Goal: Task Accomplishment & Management: Complete application form

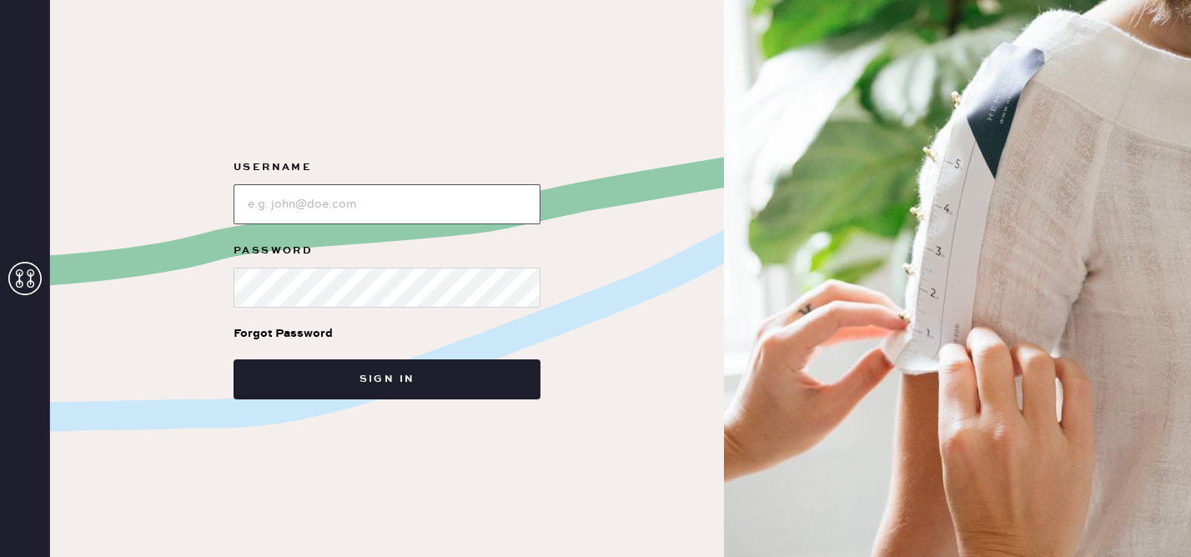
type input "reformationhenderson"
click at [322, 225] on form "Username Password Forgot Password Sign in" at bounding box center [387, 279] width 334 height 242
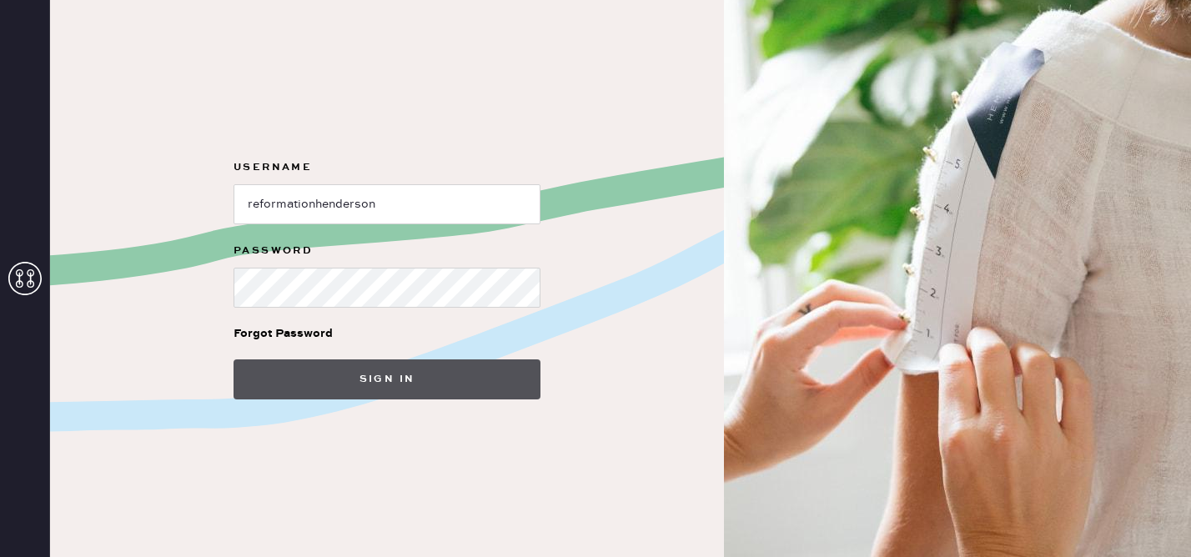
click at [403, 375] on button "Sign in" at bounding box center [386, 379] width 307 height 40
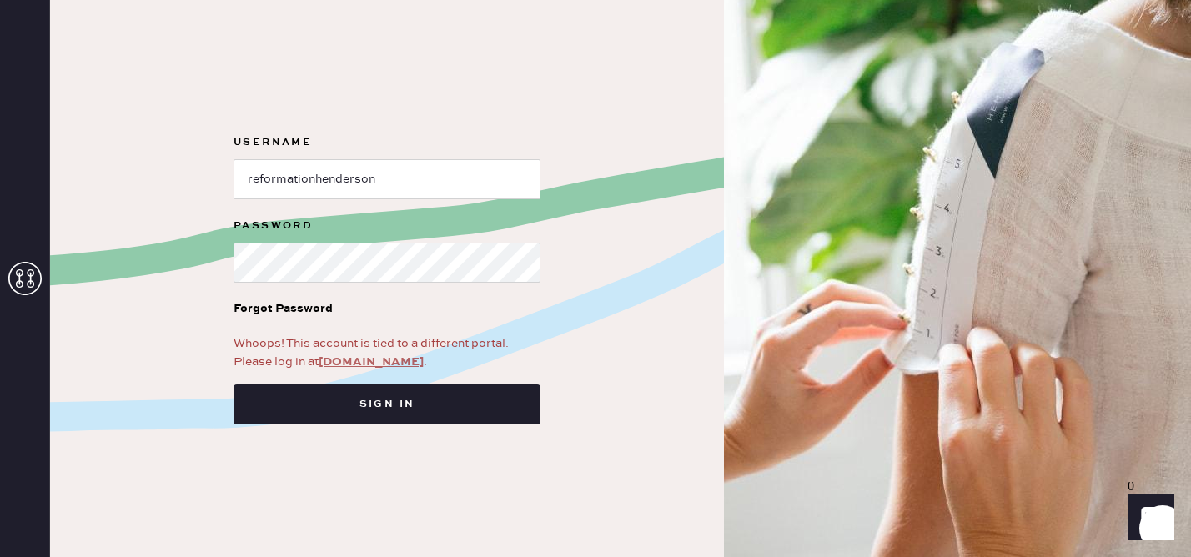
click at [375, 360] on link "app.hemster.co" at bounding box center [371, 361] width 105 height 15
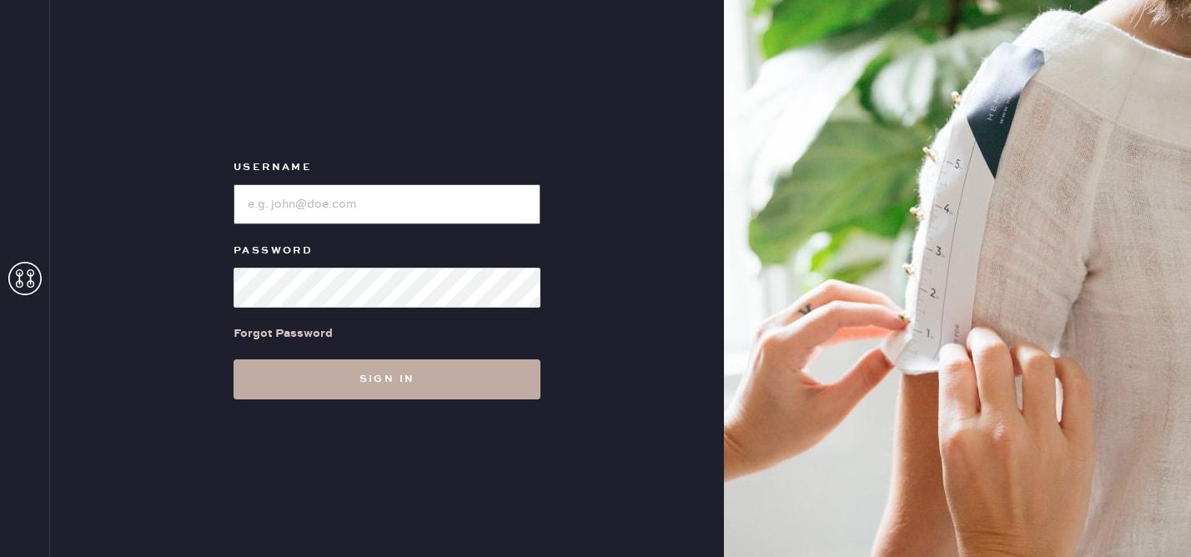
type input "reformationhenderson"
click at [360, 381] on button "Sign in" at bounding box center [386, 379] width 307 height 40
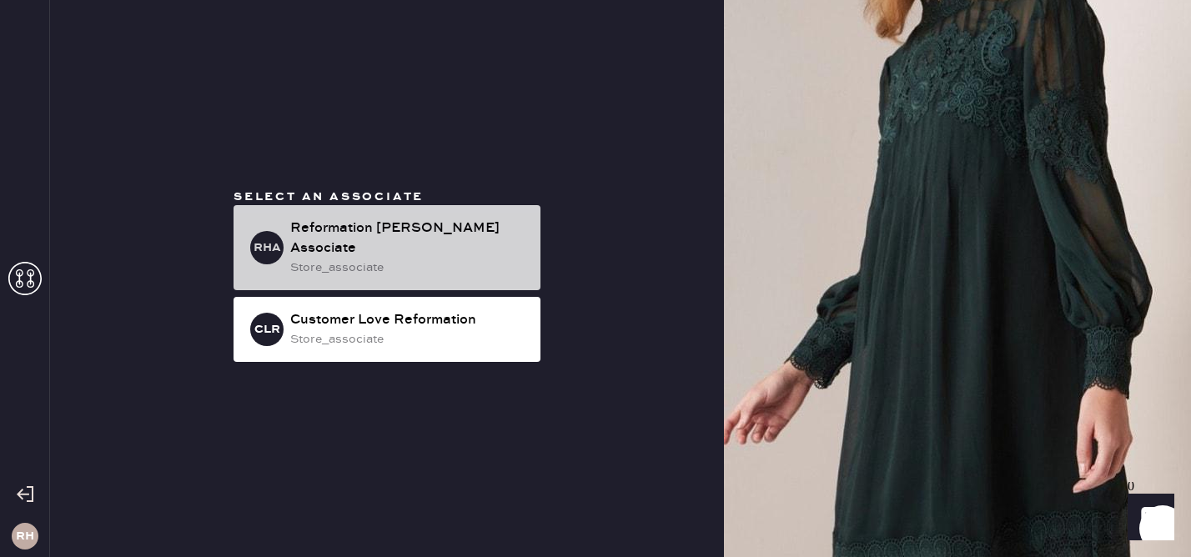
click at [399, 259] on div "store_associate" at bounding box center [408, 268] width 237 height 18
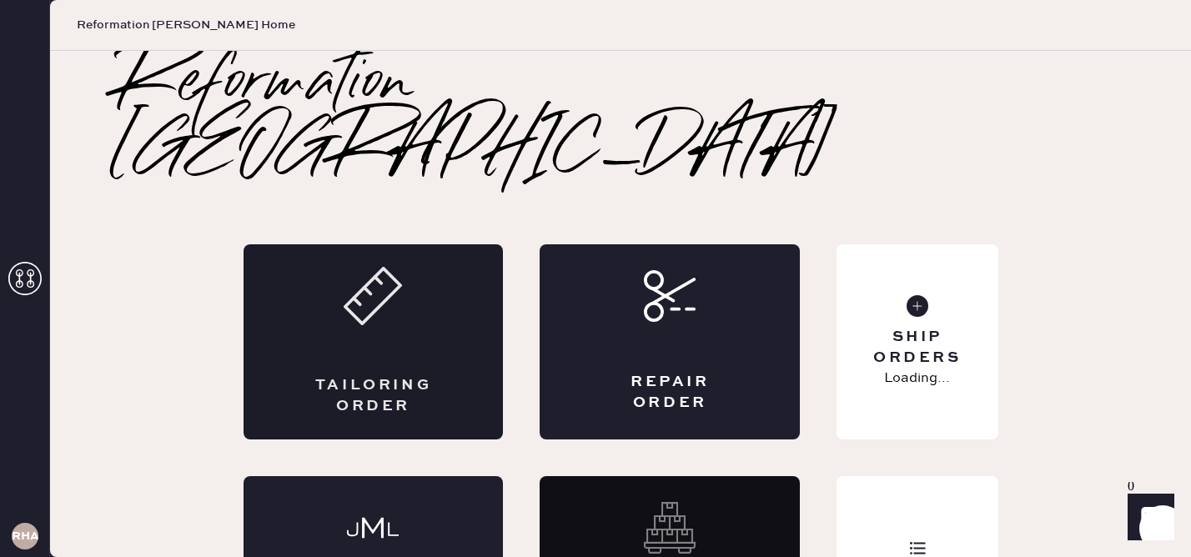
click at [274, 282] on div "Tailoring Order" at bounding box center [373, 341] width 260 height 195
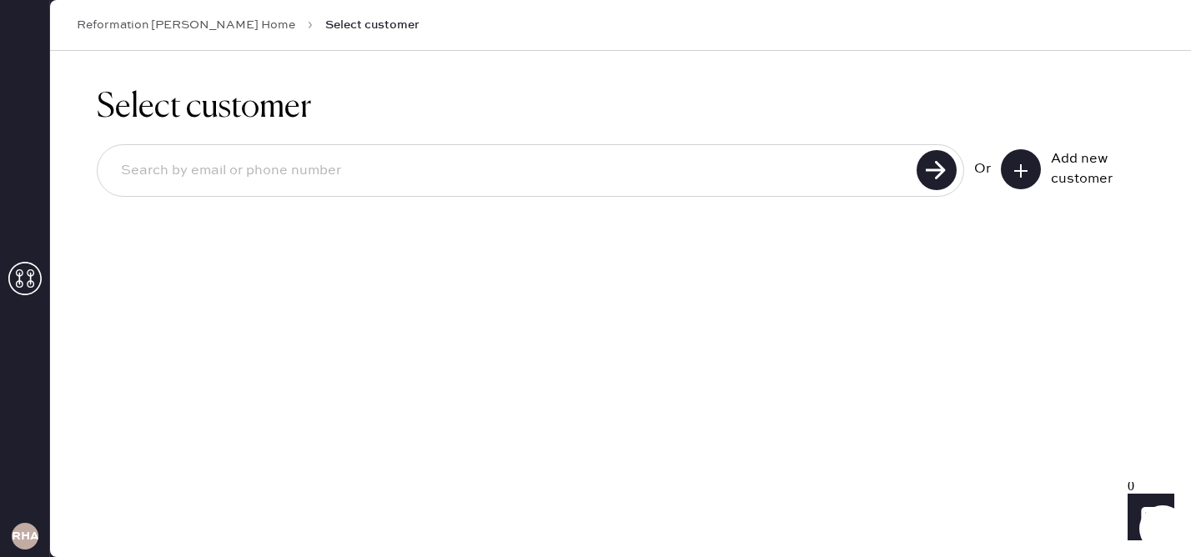
click at [729, 201] on div "Or Add new customer" at bounding box center [620, 172] width 1047 height 89
click at [672, 168] on input at bounding box center [510, 171] width 804 height 38
type input "[PERSON_NAME][EMAIL_ADDRESS][PERSON_NAME][DOMAIN_NAME]"
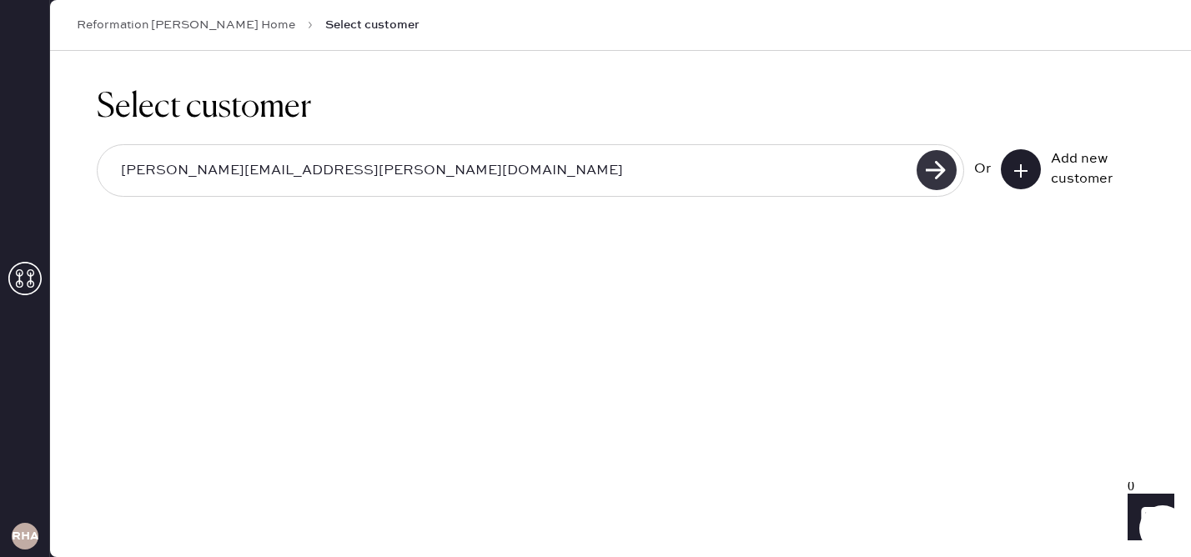
click at [930, 175] on use at bounding box center [936, 170] width 40 height 40
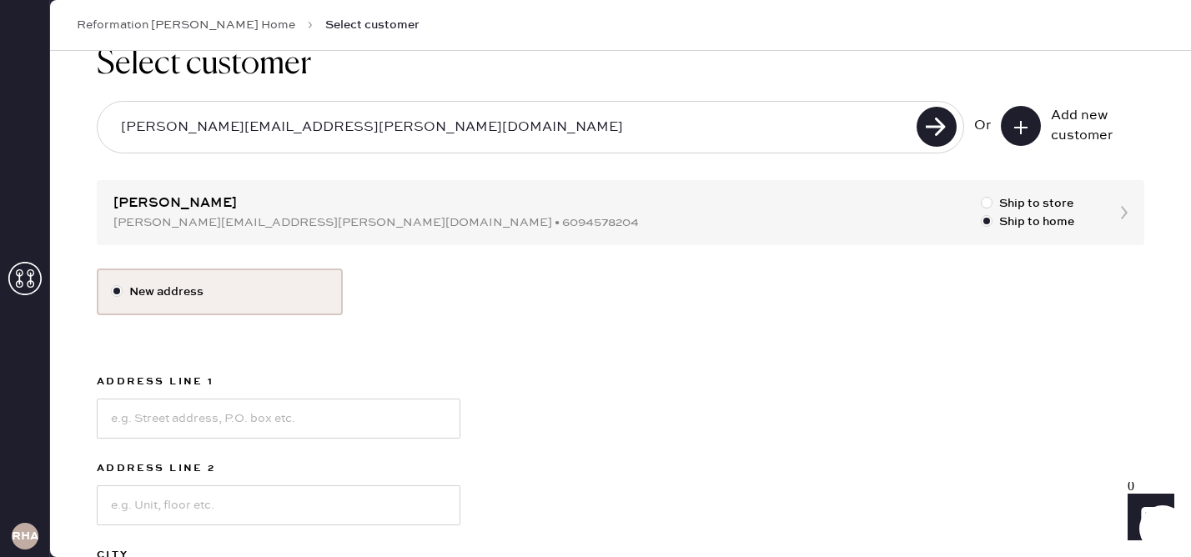
scroll to position [44, 0]
click at [167, 419] on input at bounding box center [279, 418] width 364 height 40
click at [561, 383] on div "New address Address Line 1 Address Line 2 City State Select [GEOGRAPHIC_DATA] […" at bounding box center [620, 513] width 1047 height 490
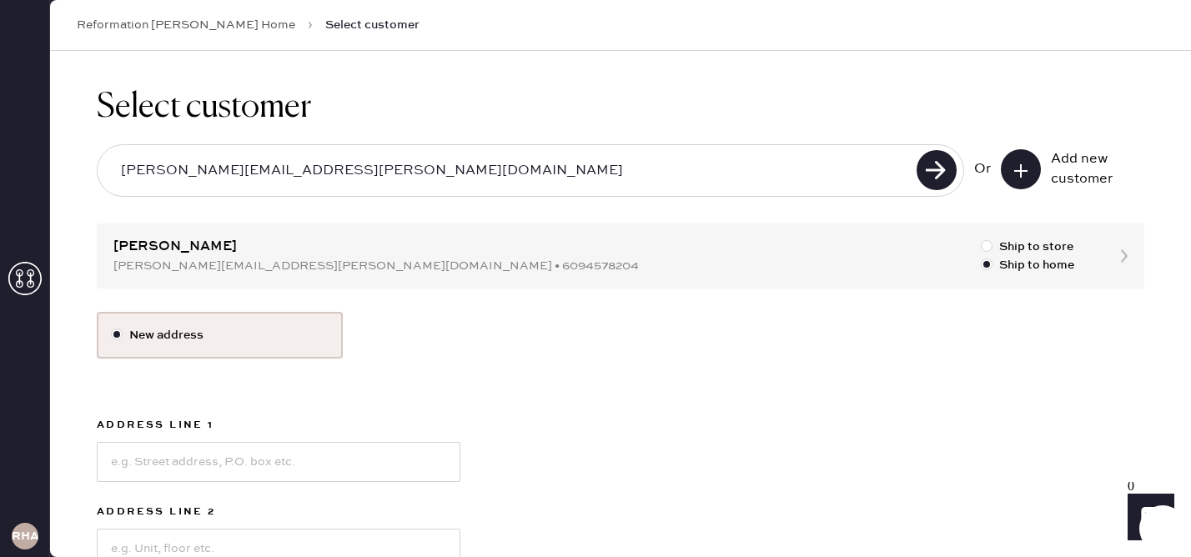
scroll to position [1, 0]
click at [987, 241] on div at bounding box center [987, 245] width 12 height 12
click at [981, 238] on input "Ship to store" at bounding box center [981, 237] width 1 height 1
radio input "true"
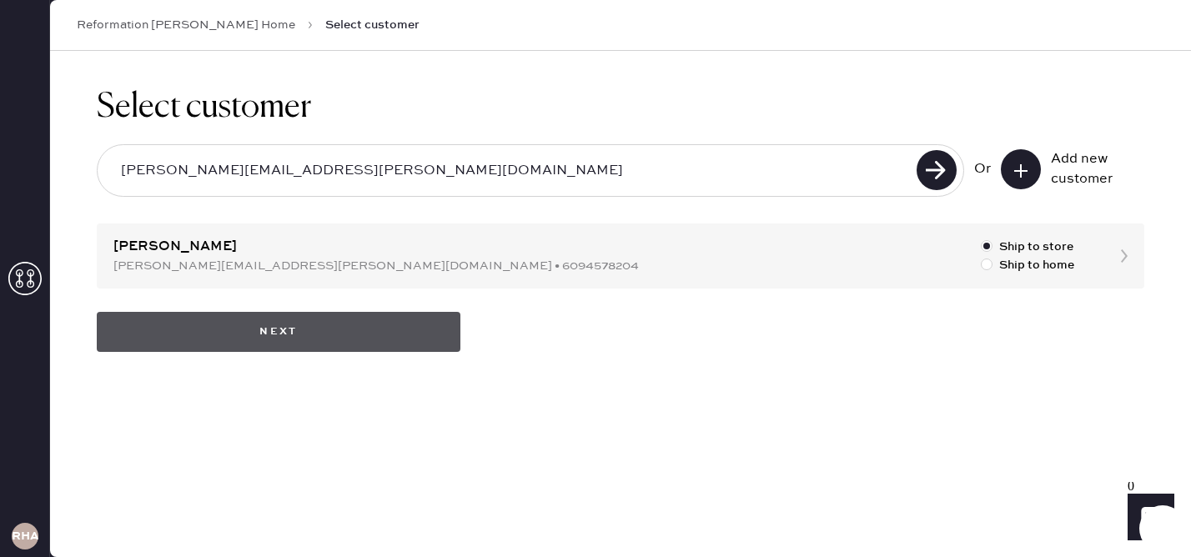
click at [338, 319] on button "Next" at bounding box center [279, 332] width 364 height 40
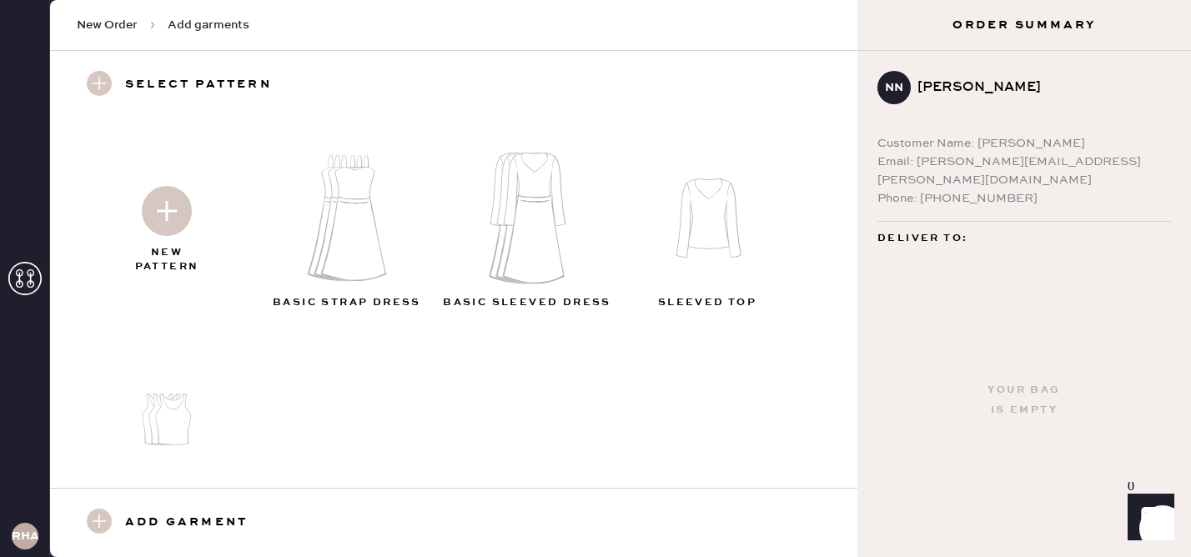
click at [371, 239] on img at bounding box center [354, 218] width 180 height 144
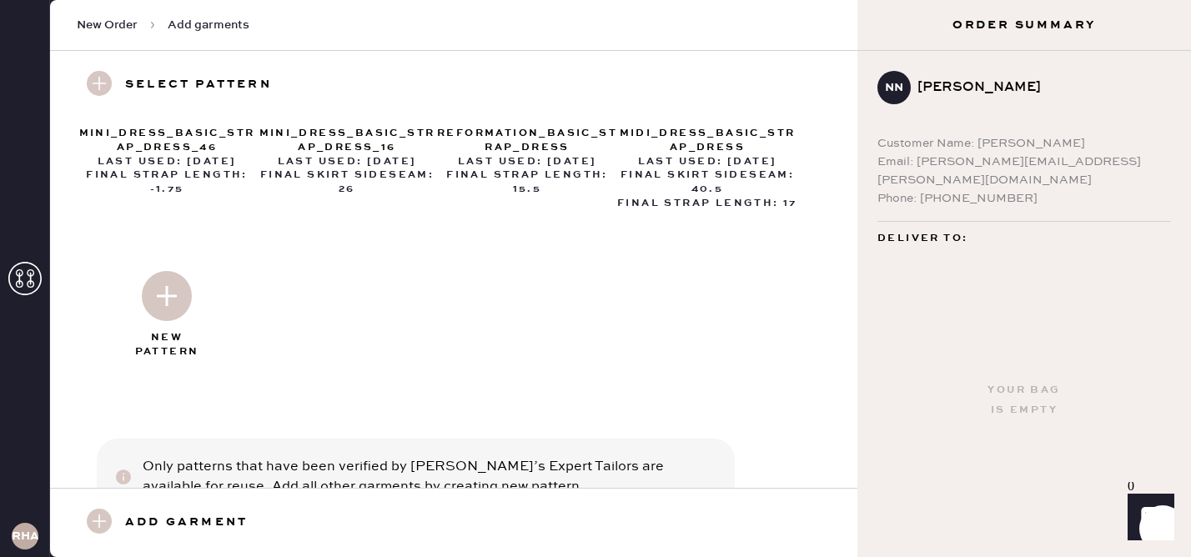
scroll to position [476, 0]
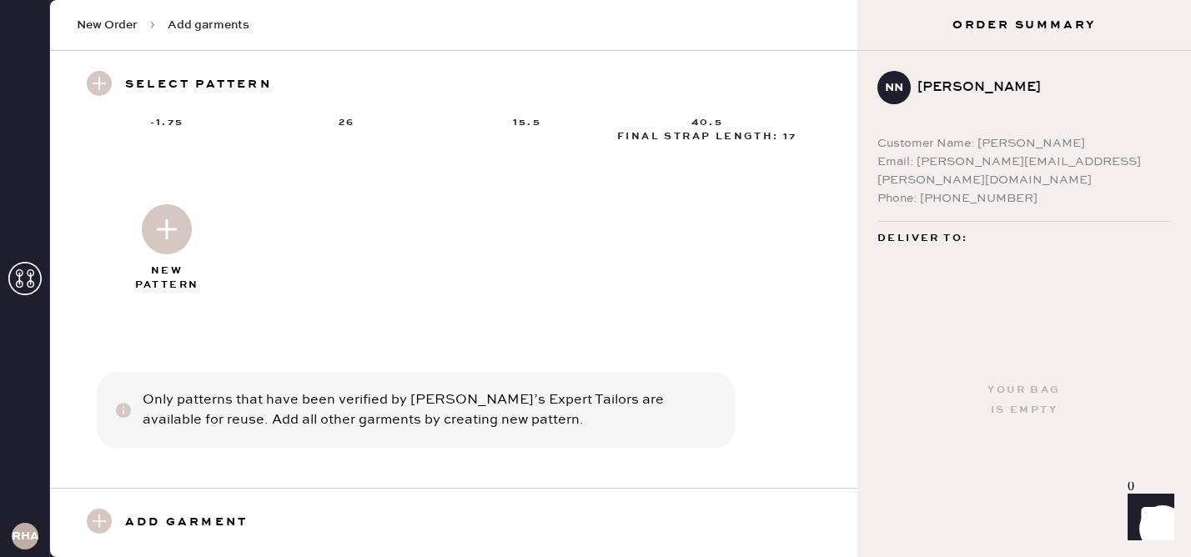
click at [153, 219] on img at bounding box center [167, 229] width 50 height 50
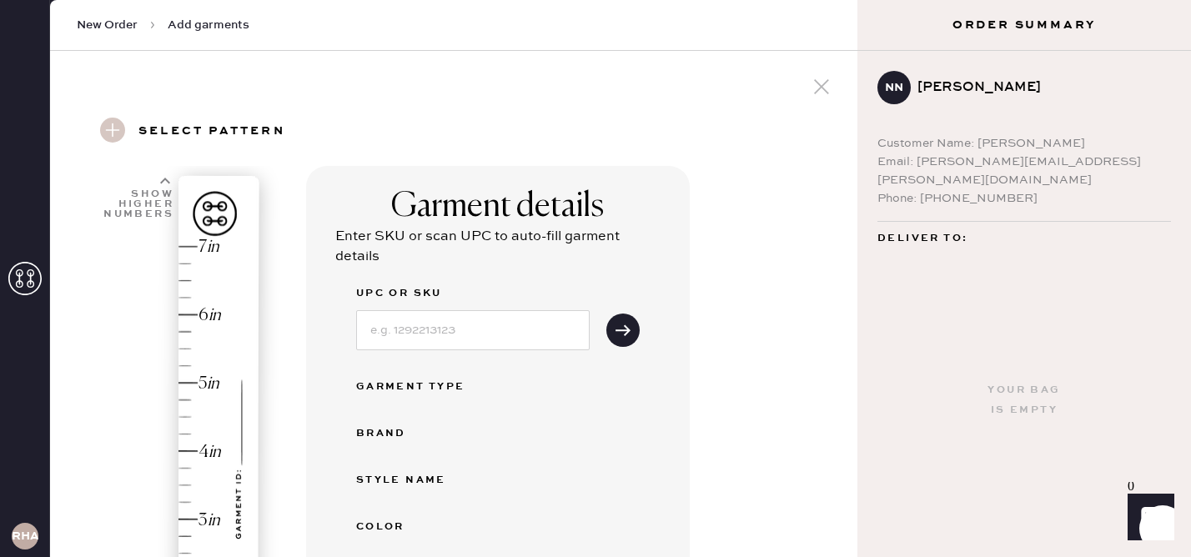
select select "6"
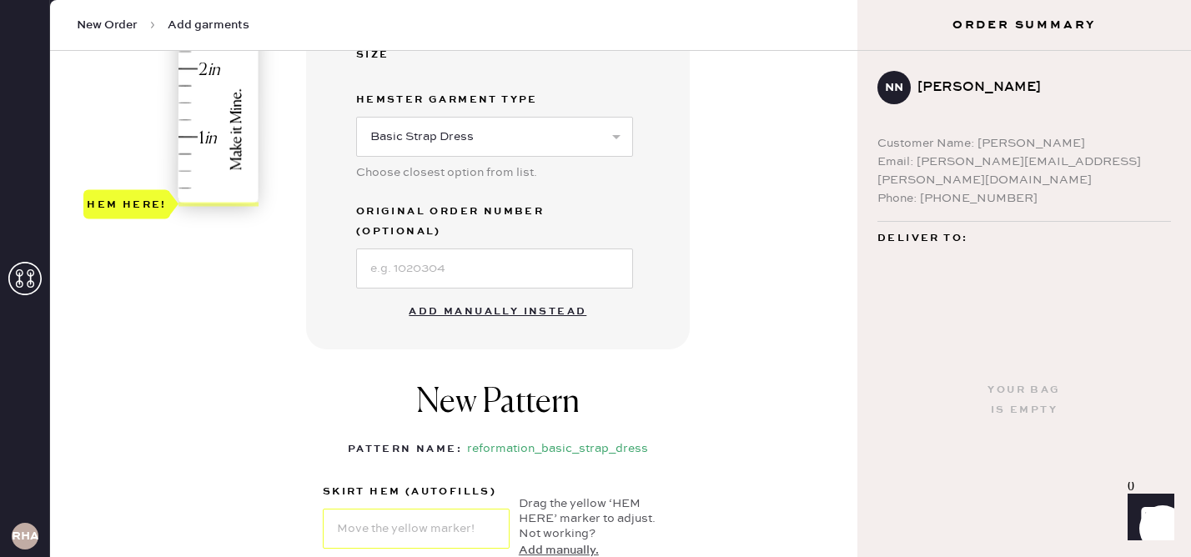
scroll to position [517, 0]
click at [481, 297] on button "Add manually instead" at bounding box center [498, 313] width 198 height 33
select select "6"
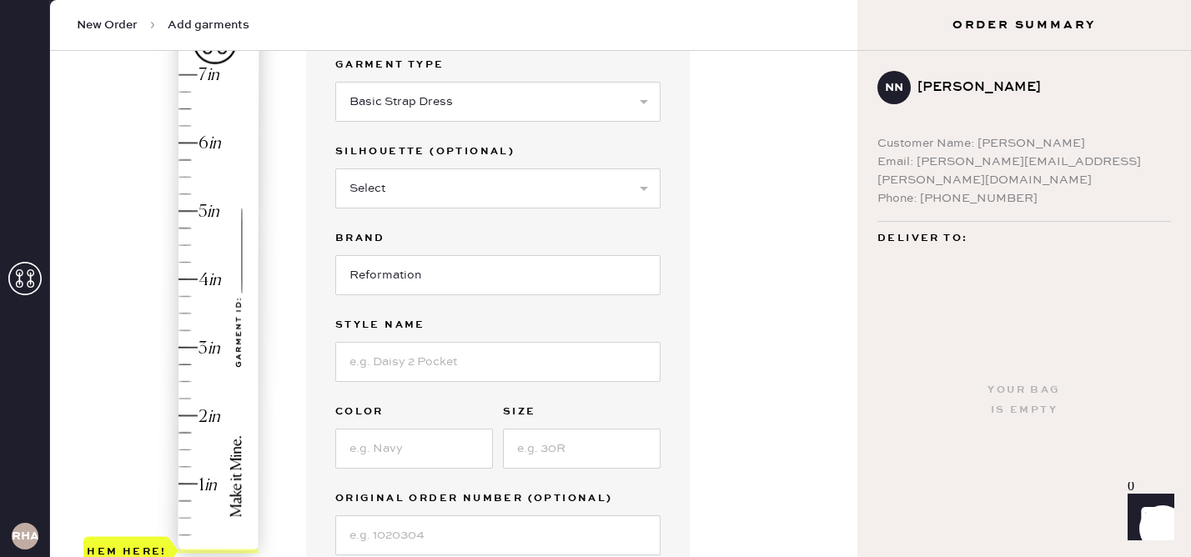
scroll to position [171, 0]
click at [389, 370] on input at bounding box center [497, 363] width 325 height 40
type input "Mariska Dress"
click at [396, 466] on input at bounding box center [414, 449] width 158 height 40
type input "Silver turquoise"
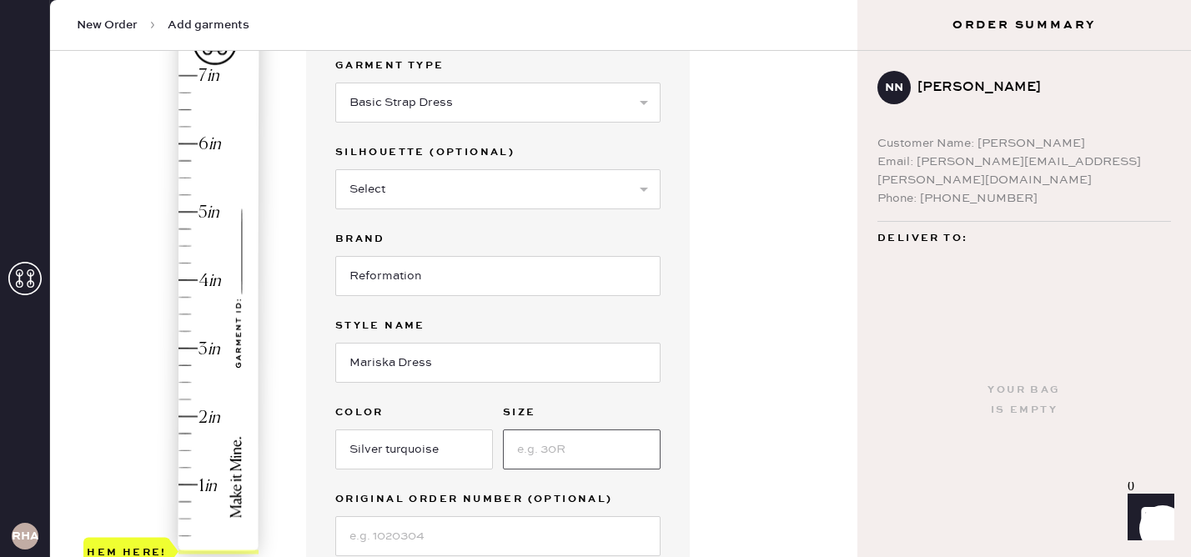
click at [564, 443] on input at bounding box center [582, 449] width 158 height 40
type input "2"
type input "12"
click at [774, 395] on div "Garment details Garment Type Select Basic Skirt Jeans Leggings Pants Shorts Bas…" at bounding box center [575, 452] width 538 height 914
click at [471, 182] on select "Select Maxi Dress Midi Dress Mini Dress Other" at bounding box center [497, 189] width 325 height 40
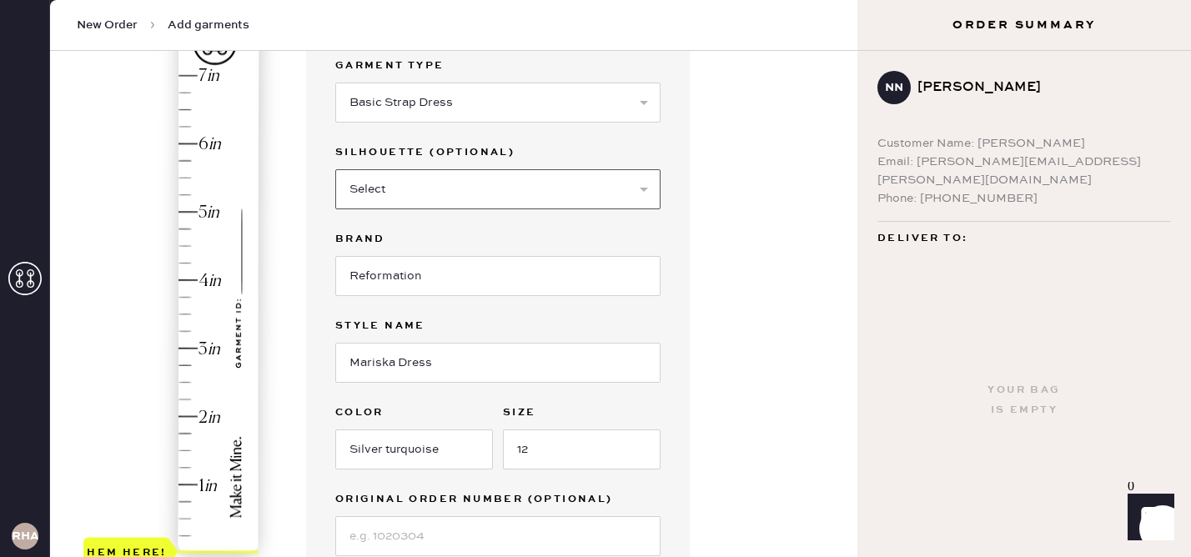
select select "38"
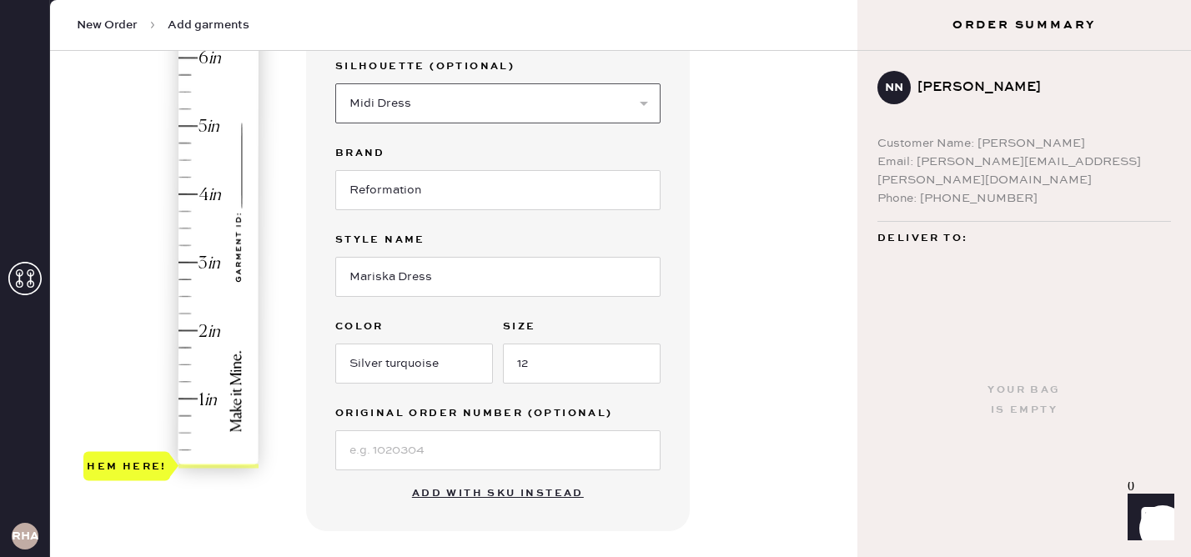
scroll to position [269, 0]
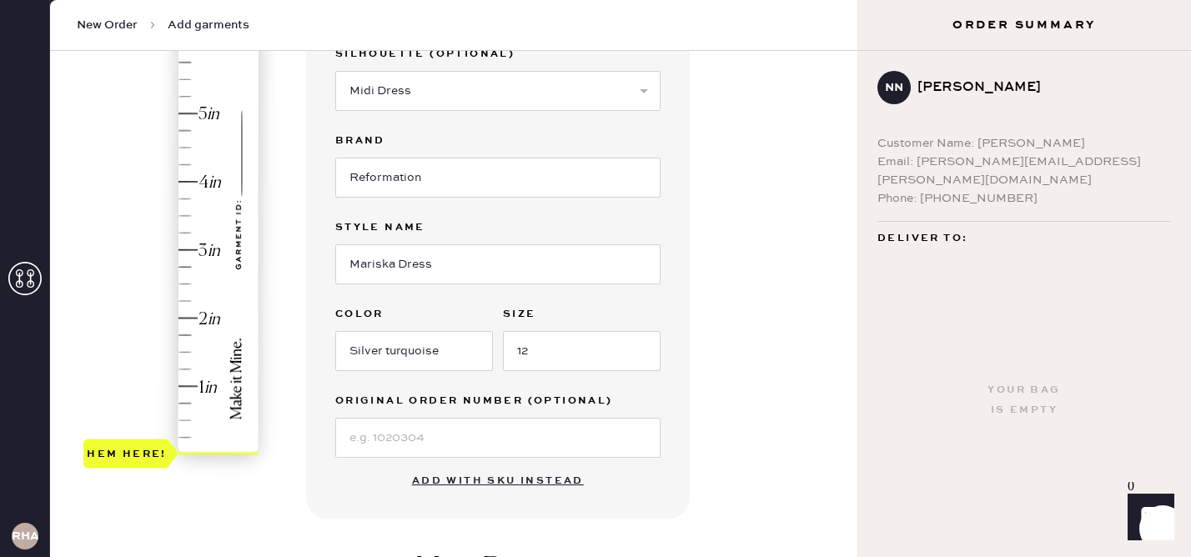
click at [196, 115] on div "Hem here!" at bounding box center [172, 216] width 178 height 492
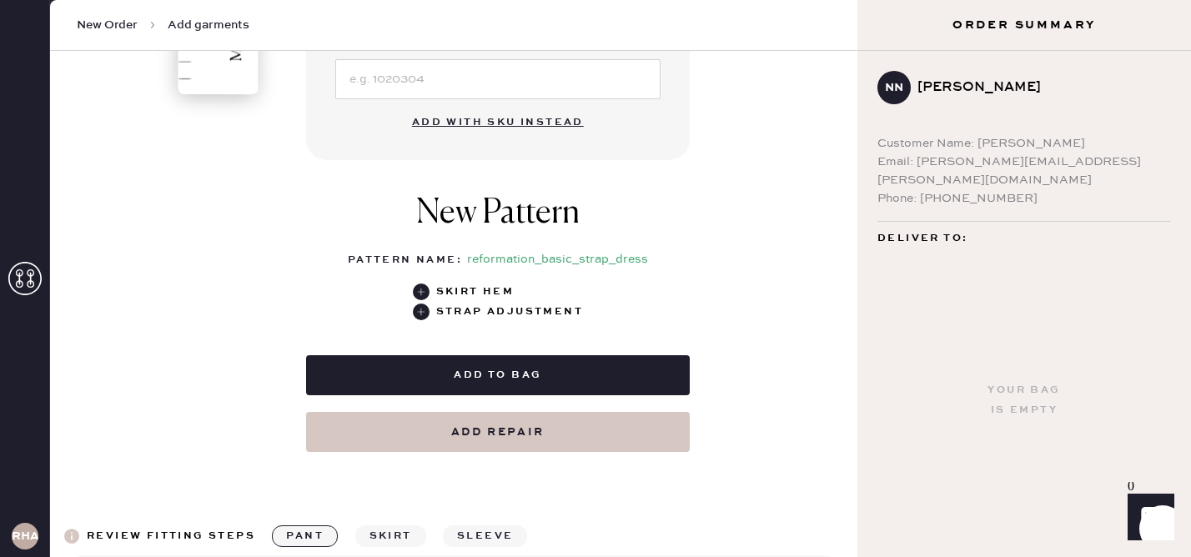
scroll to position [627, 0]
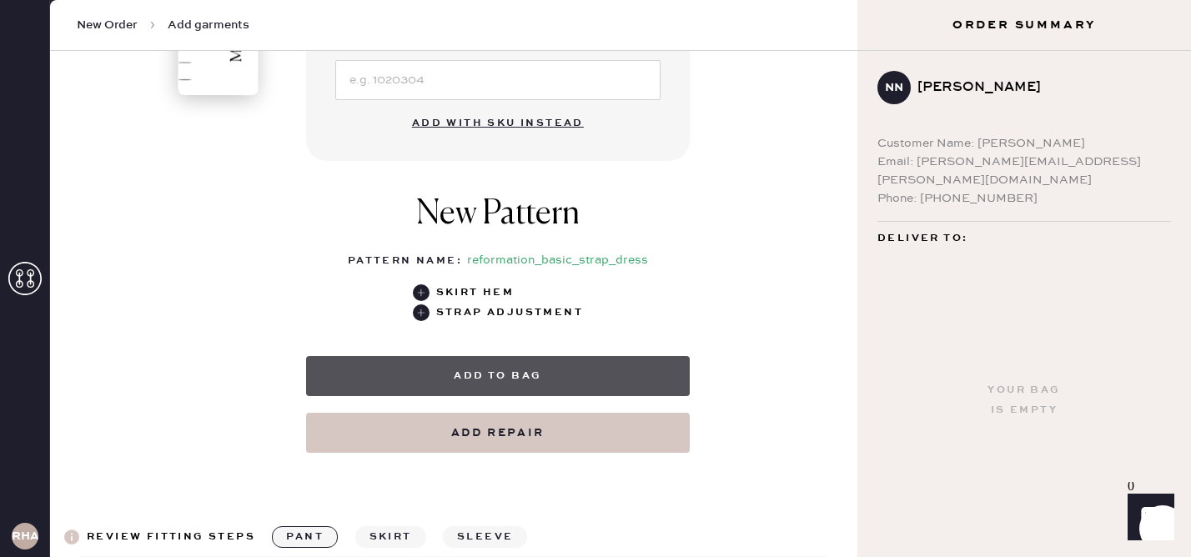
click at [494, 371] on button "Add to bag" at bounding box center [498, 376] width 384 height 40
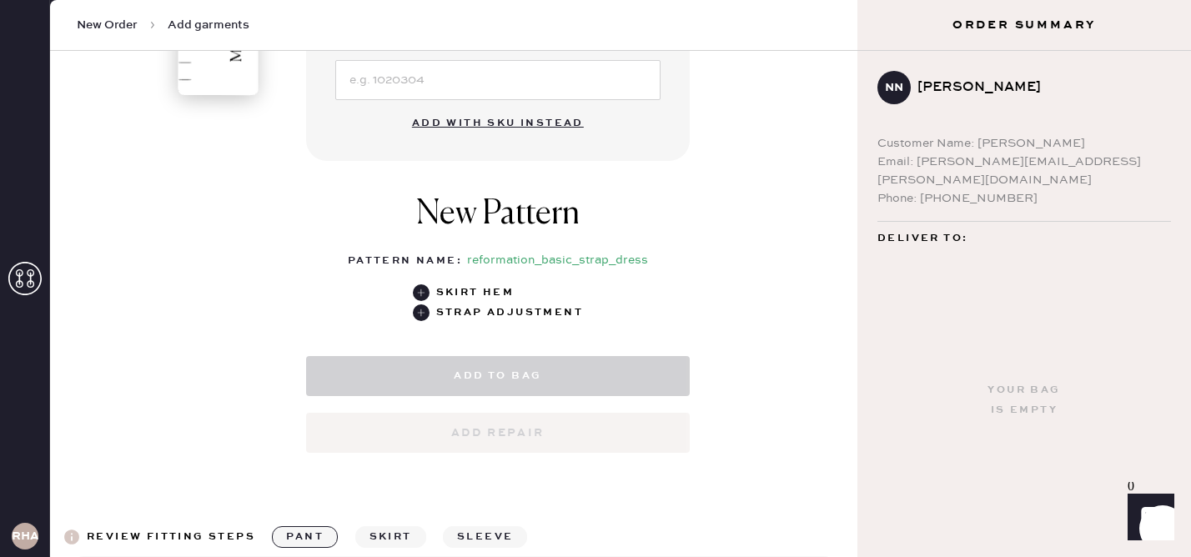
select select "6"
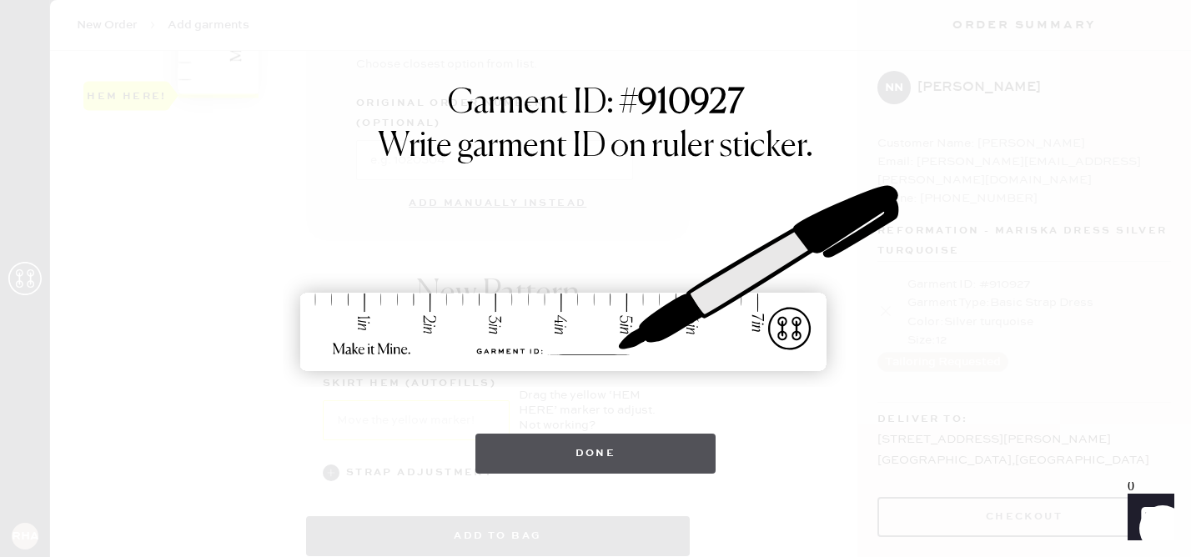
click at [617, 450] on button "Done" at bounding box center [595, 454] width 241 height 40
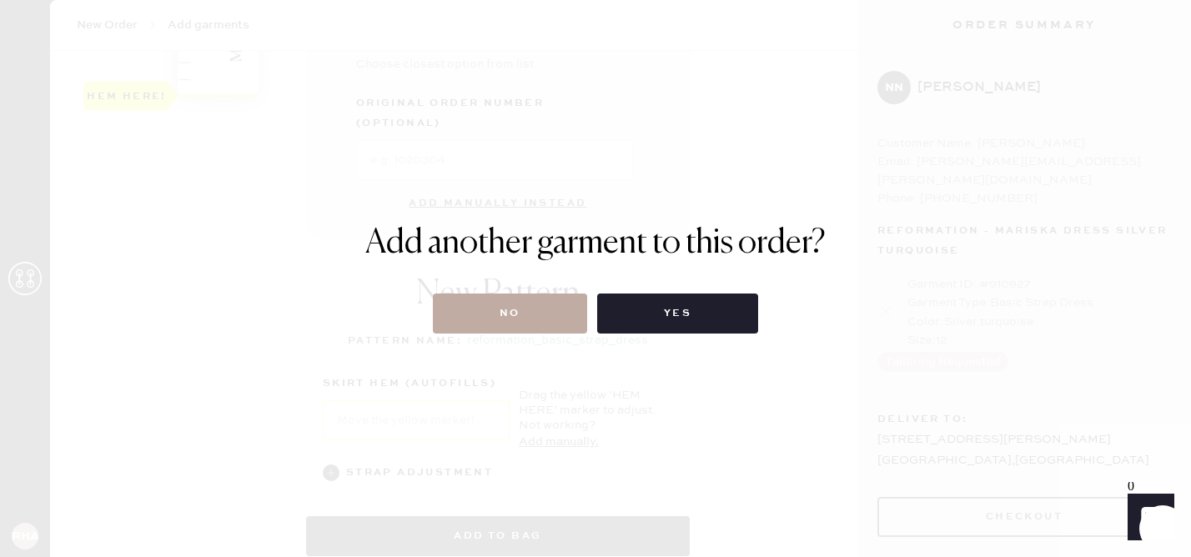
click at [503, 315] on button "No" at bounding box center [510, 314] width 154 height 40
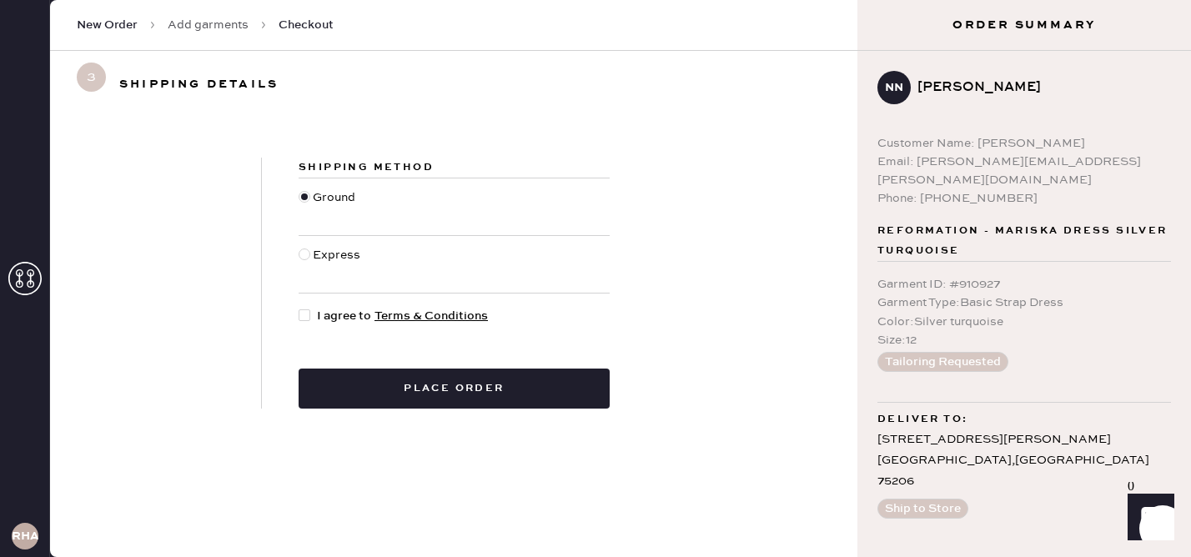
click at [302, 320] on div at bounding box center [305, 315] width 12 height 12
click at [299, 308] on input "I agree to Terms & Conditions" at bounding box center [299, 307] width 1 height 1
checkbox input "true"
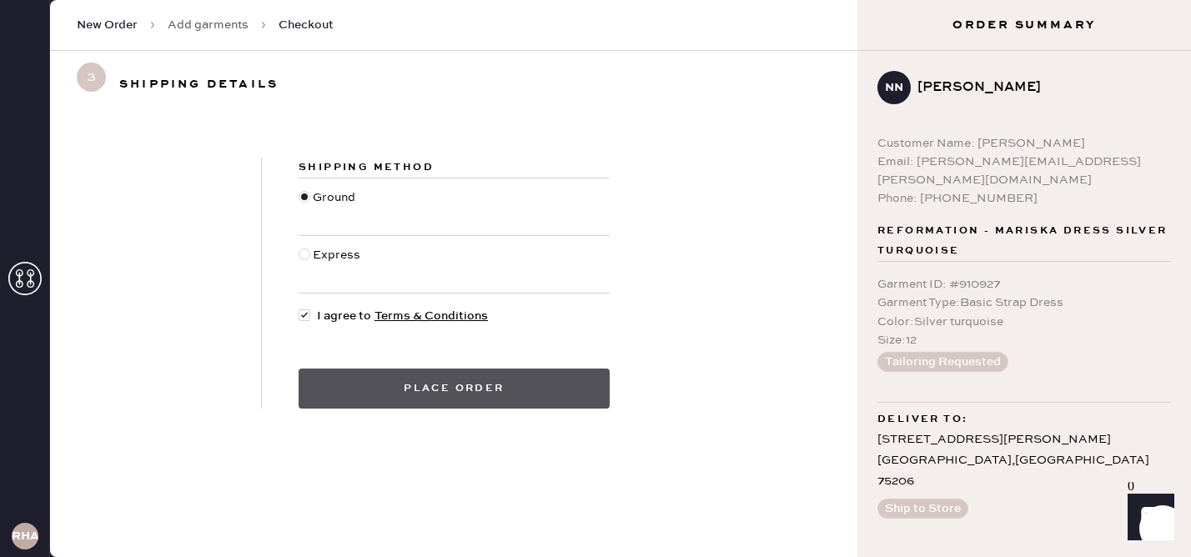
click at [394, 394] on button "Place order" at bounding box center [454, 389] width 311 height 40
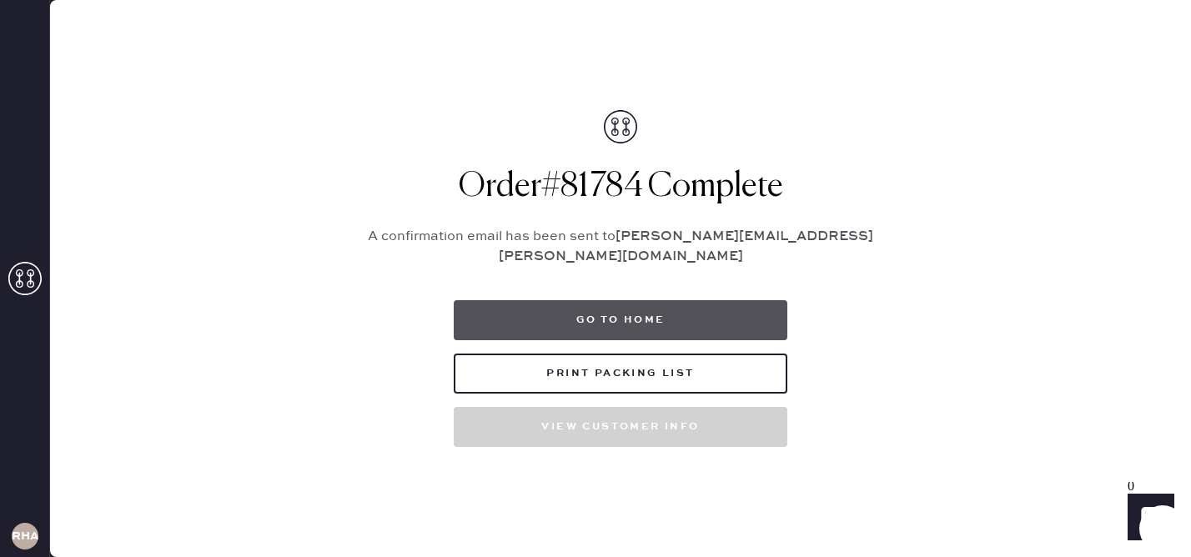
click at [675, 318] on button "Go to home" at bounding box center [621, 320] width 334 height 40
